Goal: Check status

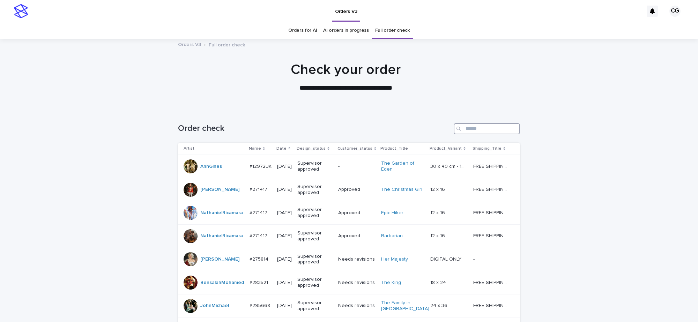
click at [469, 126] on input "Search" at bounding box center [486, 128] width 66 height 11
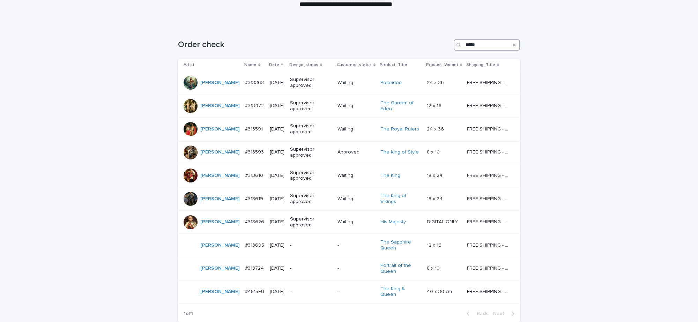
scroll to position [87, 0]
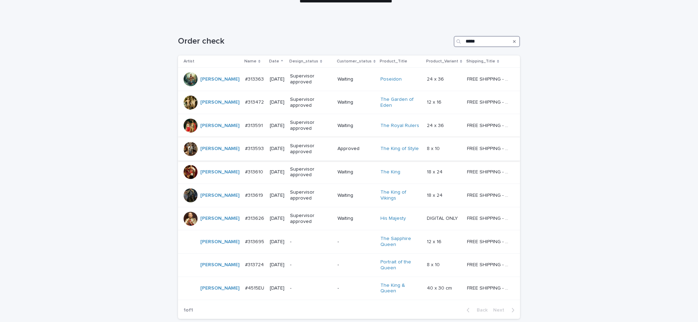
type input "*****"
click at [308, 147] on p "Supervisor approved" at bounding box center [311, 149] width 42 height 12
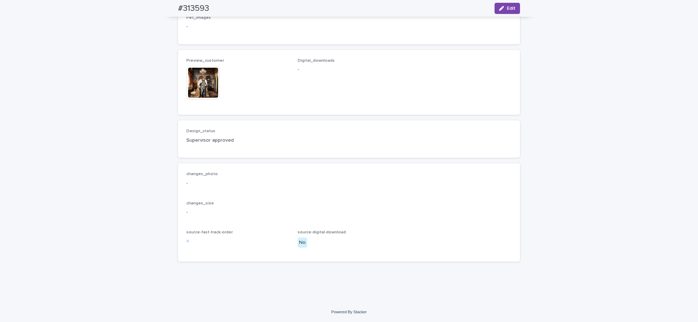
scroll to position [480, 0]
click at [201, 99] on img at bounding box center [202, 82] width 33 height 33
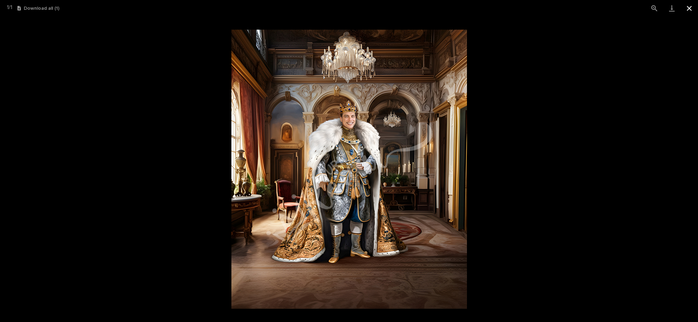
click at [688, 7] on button "Close gallery" at bounding box center [688, 8] width 17 height 16
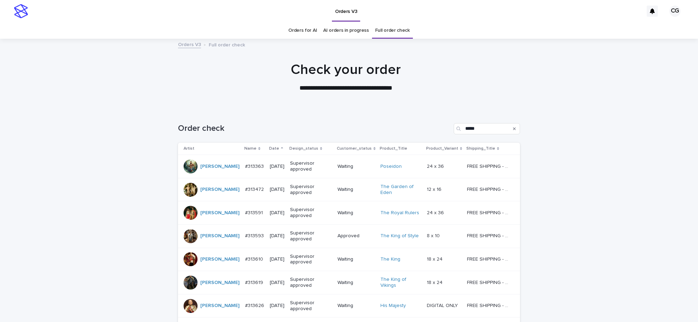
click at [340, 30] on link "AI orders in progress" at bounding box center [346, 30] width 46 height 16
